Goal: Communication & Community: Answer question/provide support

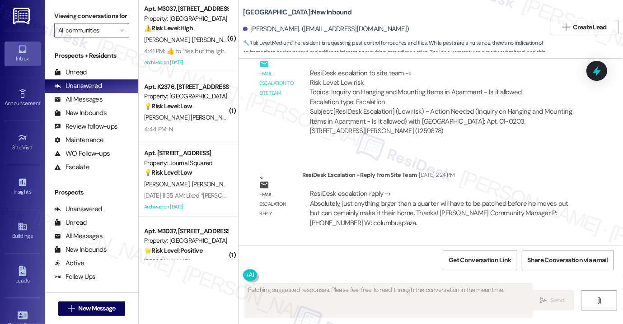
scroll to position [15101, 0]
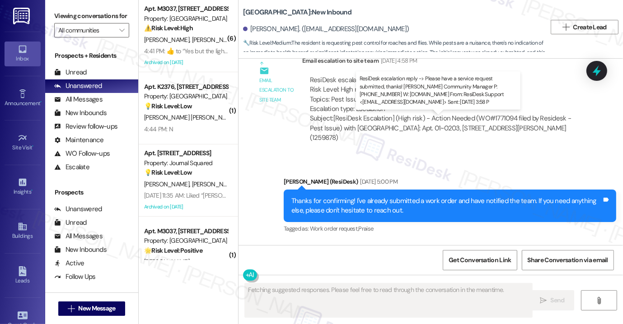
drag, startPoint x: 341, startPoint y: 140, endPoint x: 392, endPoint y: 138, distance: 50.6
click at [392, 282] on div "ResiDesk escalation reply -> Please have a service request submitted, thanks! […" at bounding box center [440, 301] width 260 height 38
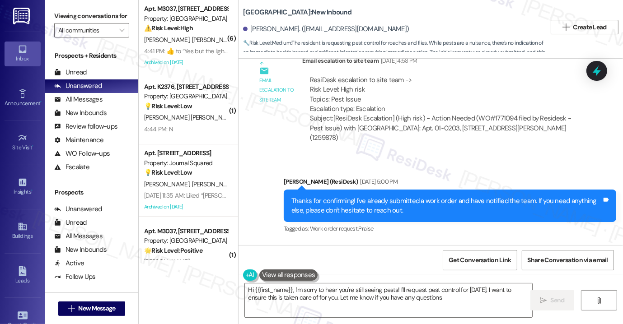
type textarea "Hi {{first_name}}, I'm sorry to hear you're still seeing pests! I'll request pe…"
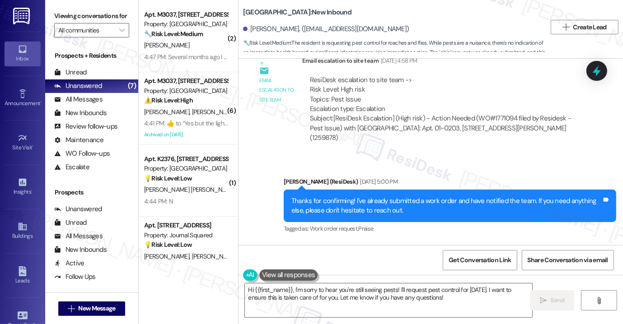
click at [603, 154] on div "WO Opened request: Faucet [DATE] 8:00 PM Status : Work Completed Show details S…" at bounding box center [431, 152] width 384 height 187
